Goal: Find contact information: Find contact information

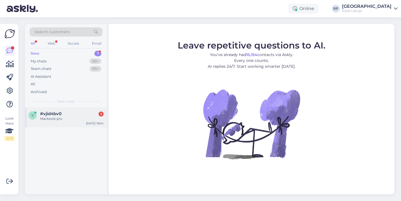
click at [69, 116] on div "Macbook pro" at bounding box center [71, 118] width 63 height 5
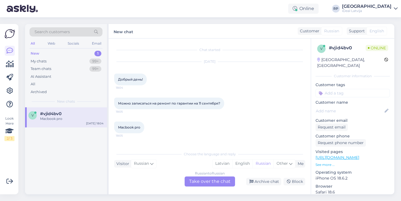
click at [212, 182] on div "Russian to Russian Take over the chat" at bounding box center [210, 181] width 50 height 10
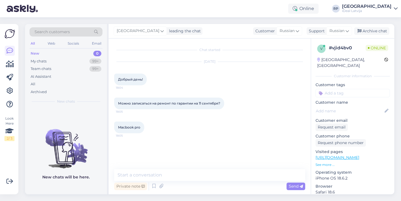
click at [345, 36] on div "Riga plaza leading the chat Customer Russian Support Russian Archive chat" at bounding box center [252, 31] width 286 height 14
click at [348, 26] on div "Riga plaza leading the chat Customer Russian Support Russian Archive chat" at bounding box center [252, 31] width 286 height 14
click at [343, 36] on div "Riga plaza leading the chat Customer Russian Support Russian Archive chat" at bounding box center [252, 31] width 286 height 14
click at [344, 32] on span "Russian" at bounding box center [336, 31] width 15 height 6
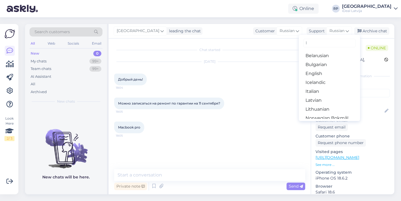
type input "l"
click at [316, 104] on link "Latvian" at bounding box center [329, 100] width 61 height 9
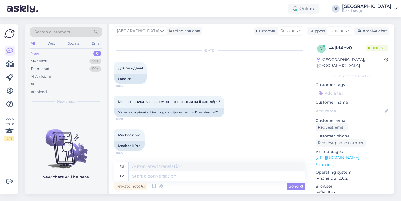
scroll to position [11, 0]
click at [134, 31] on span "[GEOGRAPHIC_DATA]" at bounding box center [138, 31] width 43 height 6
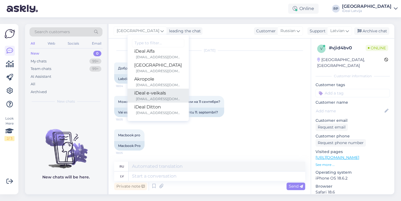
scroll to position [46, 0]
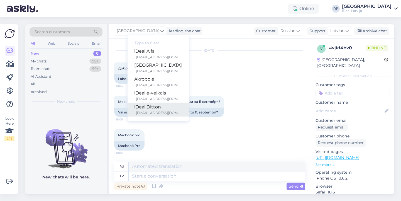
click at [139, 112] on div "ditton@ideal.lv" at bounding box center [159, 112] width 46 height 5
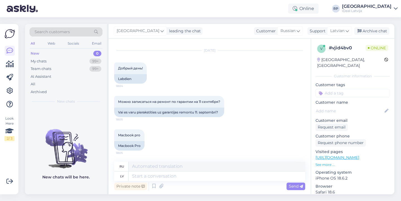
scroll to position [11, 0]
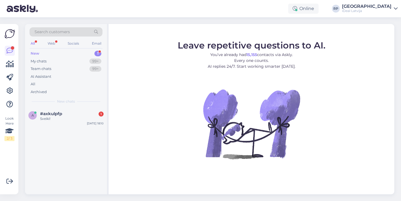
click at [89, 105] on div "Search customers All Web Socials Email New 1 My chats 99+ Team chats 99+ AI Ass…" at bounding box center [66, 65] width 82 height 83
click at [89, 109] on div "a #axkulpfp 1 Sveiki! [DATE] 18:10" at bounding box center [66, 117] width 82 height 20
